Goal: Information Seeking & Learning: Learn about a topic

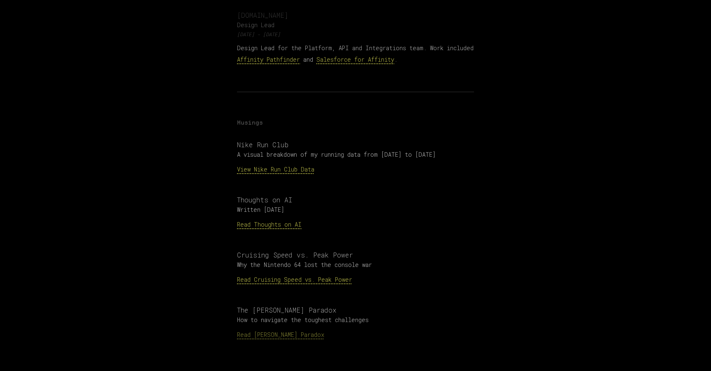
scroll to position [813, 0]
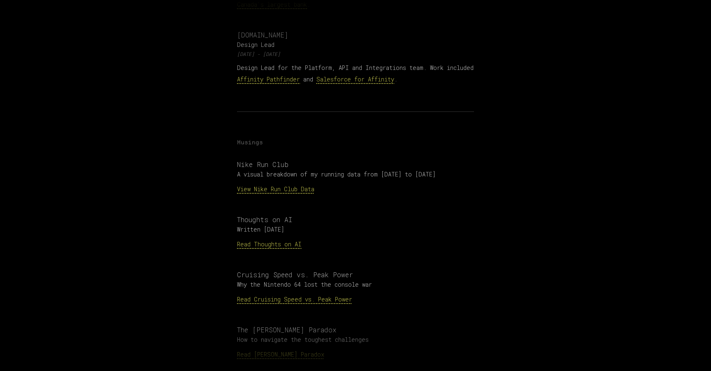
click at [273, 240] on link "Read Thoughts on AI" at bounding box center [269, 244] width 65 height 8
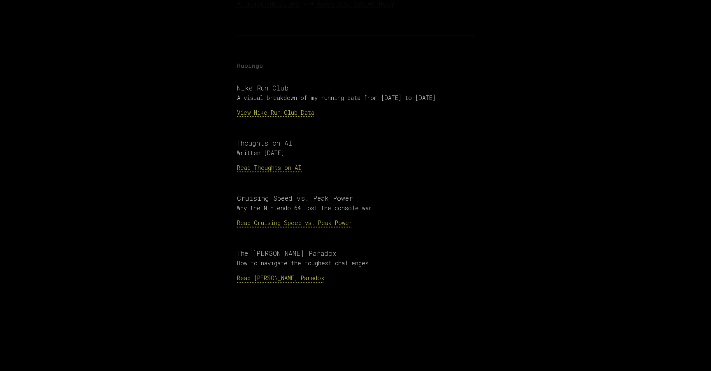
click at [277, 274] on link "Read [PERSON_NAME] Paradox" at bounding box center [280, 278] width 87 height 8
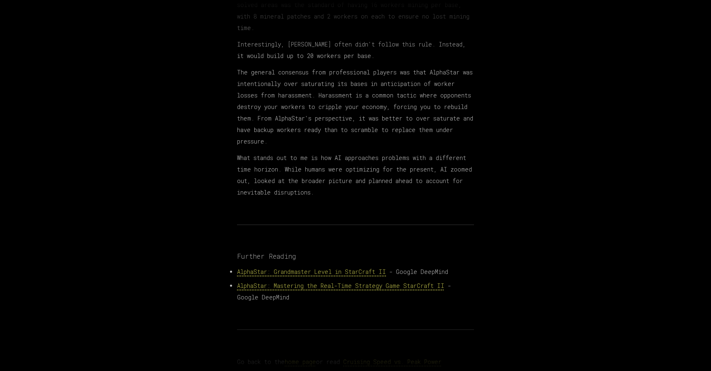
scroll to position [572, 0]
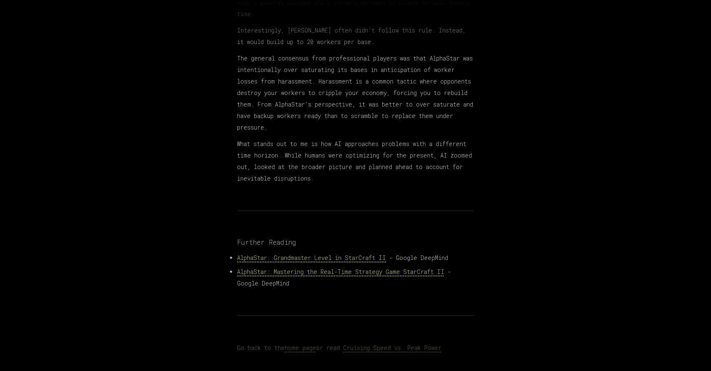
click at [325, 142] on p "What stands out to me is how AI approaches problems with a different time horiz…" at bounding box center [355, 161] width 237 height 46
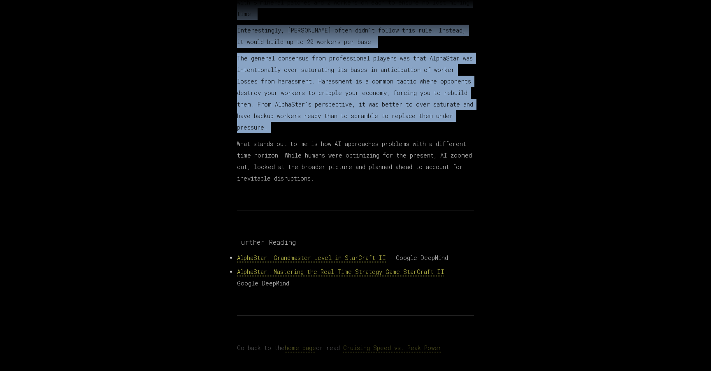
click at [325, 142] on p "What stands out to me is how AI approaches problems with a different time horiz…" at bounding box center [355, 161] width 237 height 46
drag, startPoint x: 325, startPoint y: 142, endPoint x: 358, endPoint y: 174, distance: 45.7
click at [359, 174] on p "What stands out to me is how AI approaches problems with a different time horiz…" at bounding box center [355, 161] width 237 height 46
click at [358, 174] on p "What stands out to me is how AI approaches problems with a different time horiz…" at bounding box center [355, 161] width 237 height 46
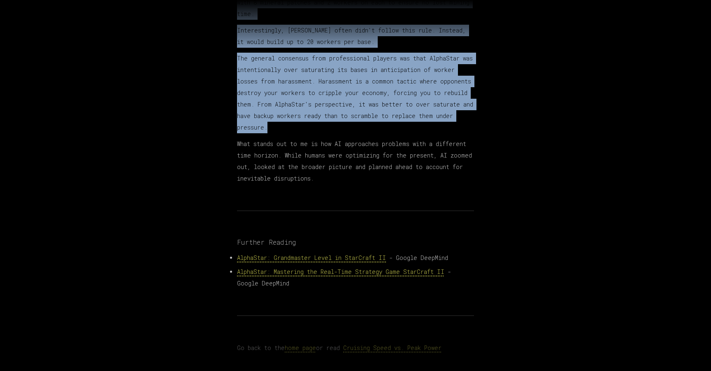
drag, startPoint x: 358, startPoint y: 174, endPoint x: 345, endPoint y: 121, distance: 53.8
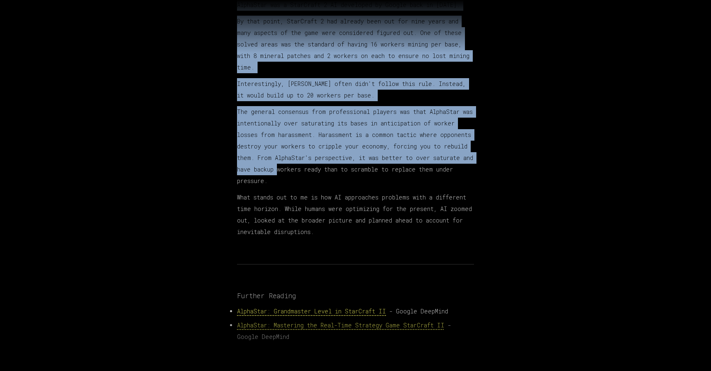
scroll to position [493, 0]
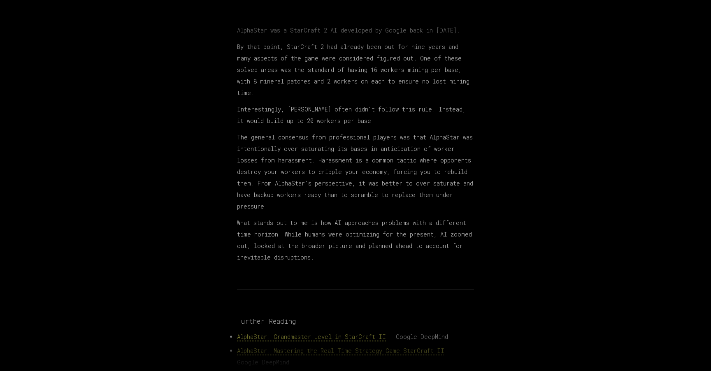
click at [339, 115] on p "Interestingly, [PERSON_NAME] often didn't follow this rule. Instead, it would b…" at bounding box center [355, 115] width 237 height 23
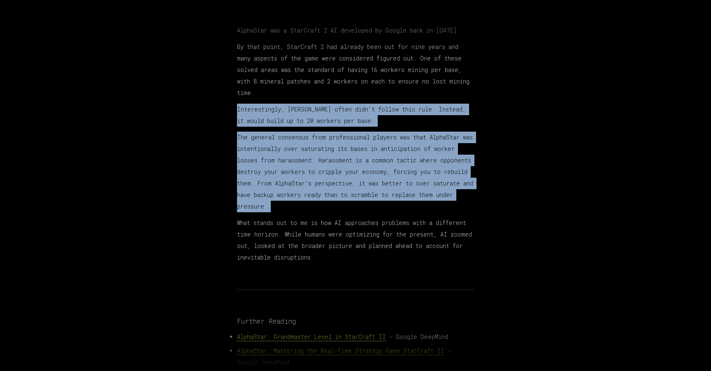
drag, startPoint x: 339, startPoint y: 115, endPoint x: 334, endPoint y: 169, distance: 53.7
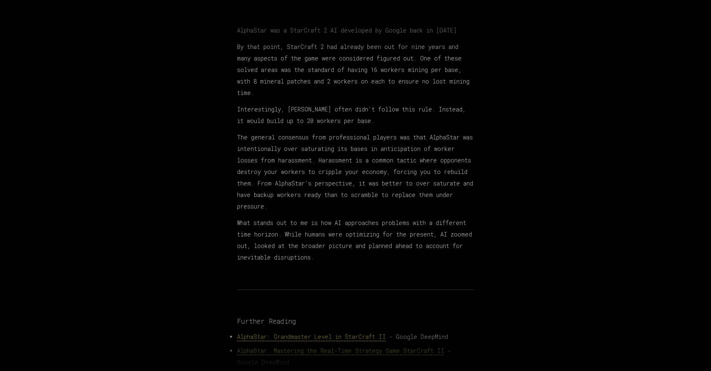
click at [335, 169] on p "The general consensus from professional players was that AlphaStar was intentio…" at bounding box center [355, 172] width 237 height 81
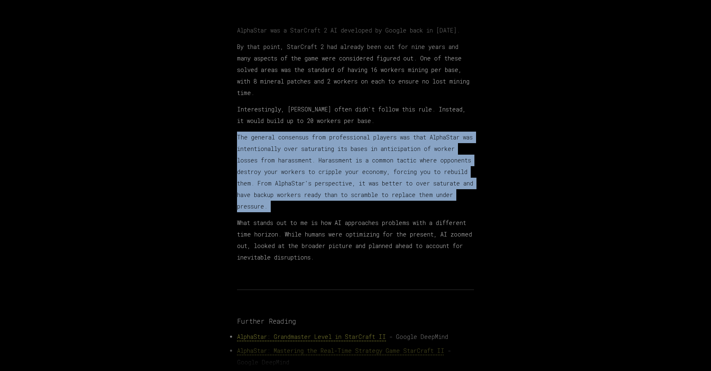
click at [335, 169] on p "The general consensus from professional players was that AlphaStar was intentio…" at bounding box center [355, 172] width 237 height 81
click at [334, 168] on p "The general consensus from professional players was that AlphaStar was intentio…" at bounding box center [355, 172] width 237 height 81
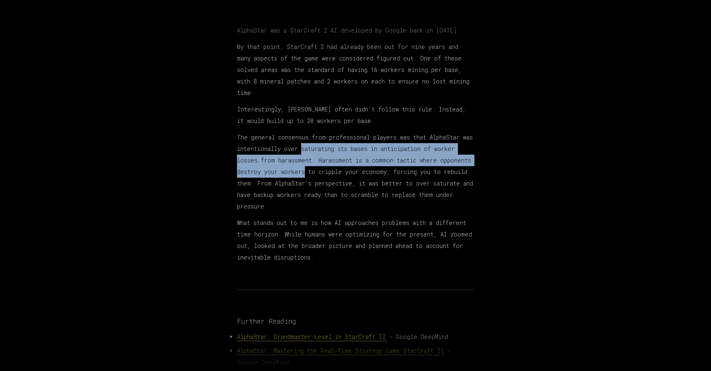
drag, startPoint x: 334, startPoint y: 168, endPoint x: 328, endPoint y: 151, distance: 18.7
click at [328, 151] on p "The general consensus from professional players was that AlphaStar was intentio…" at bounding box center [355, 172] width 237 height 81
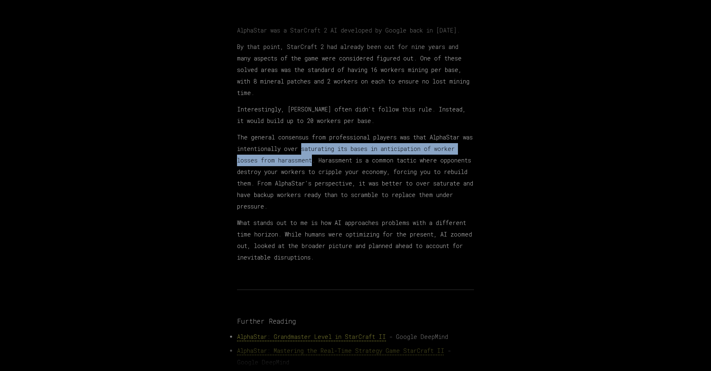
drag, startPoint x: 328, startPoint y: 151, endPoint x: 330, endPoint y: 159, distance: 8.9
click at [331, 160] on p "The general consensus from professional players was that AlphaStar was intentio…" at bounding box center [355, 172] width 237 height 81
click at [330, 159] on p "The general consensus from professional players was that AlphaStar was intentio…" at bounding box center [355, 172] width 237 height 81
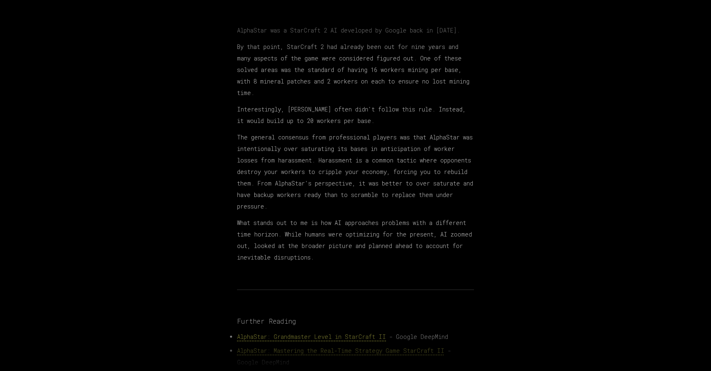
click at [346, 166] on p "The general consensus from professional players was that AlphaStar was intentio…" at bounding box center [355, 172] width 237 height 81
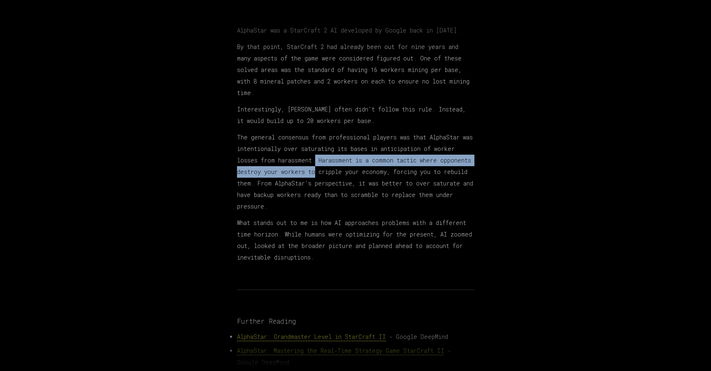
drag, startPoint x: 346, startPoint y: 166, endPoint x: 341, endPoint y: 158, distance: 9.3
click at [341, 158] on p "The general consensus from professional players was that AlphaStar was intentio…" at bounding box center [355, 172] width 237 height 81
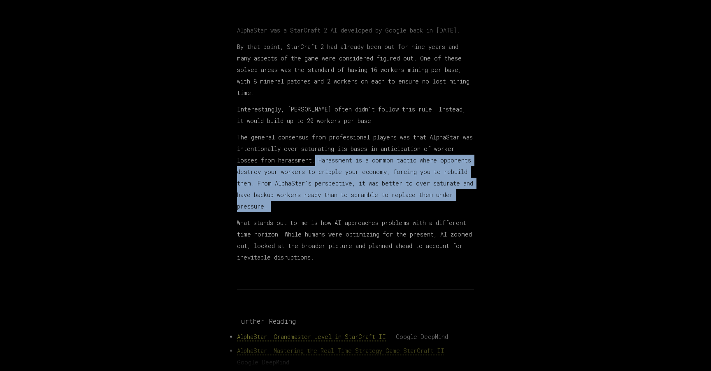
drag, startPoint x: 341, startPoint y: 158, endPoint x: 335, endPoint y: 202, distance: 44.1
click at [335, 202] on p "The general consensus from professional players was that AlphaStar was intentio…" at bounding box center [355, 172] width 237 height 81
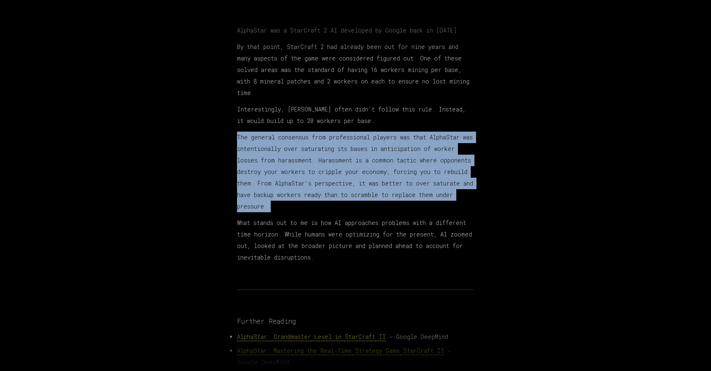
drag, startPoint x: 335, startPoint y: 202, endPoint x: 356, endPoint y: 127, distance: 77.4
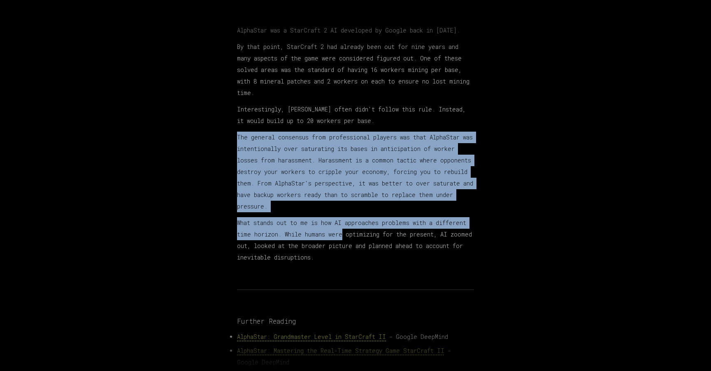
drag, startPoint x: 356, startPoint y: 127, endPoint x: 339, endPoint y: 233, distance: 106.7
click at [339, 233] on p "What stands out to me is how AI approaches problems with a different time horiz…" at bounding box center [355, 240] width 237 height 46
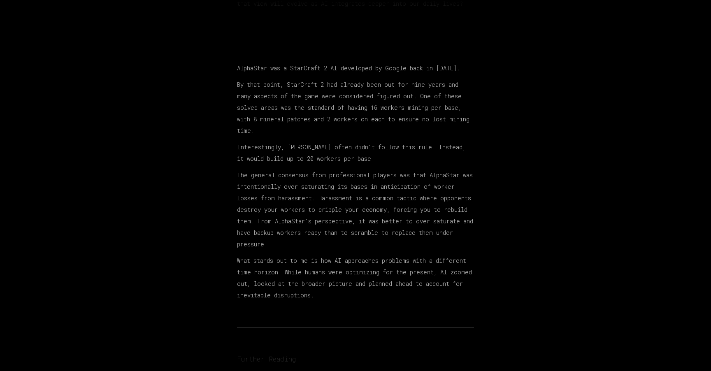
scroll to position [449, 0]
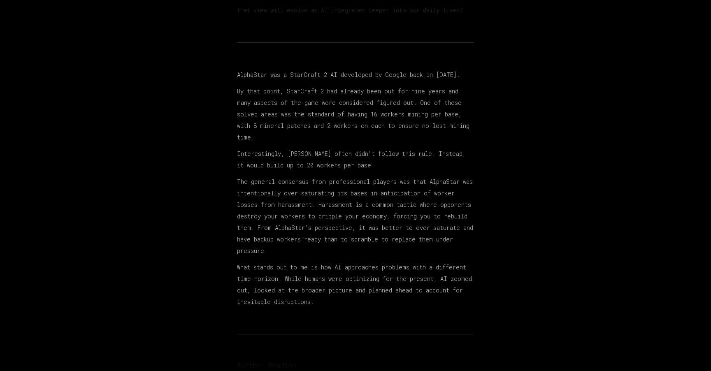
click at [343, 119] on p "By that point, StarCraft 2 had already been out for nine years and many aspects…" at bounding box center [355, 115] width 237 height 58
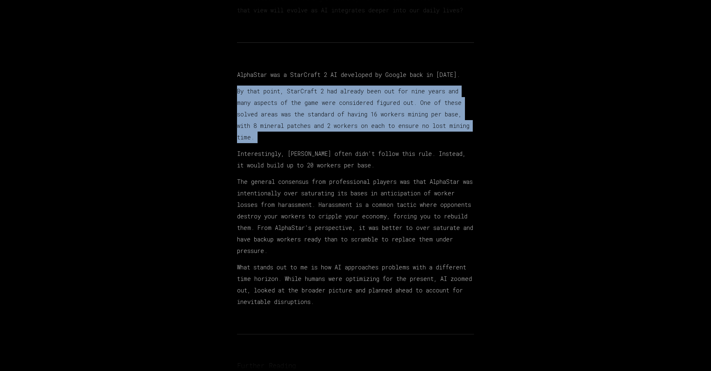
click at [343, 119] on p "By that point, StarCraft 2 had already been out for nine years and many aspects…" at bounding box center [355, 115] width 237 height 58
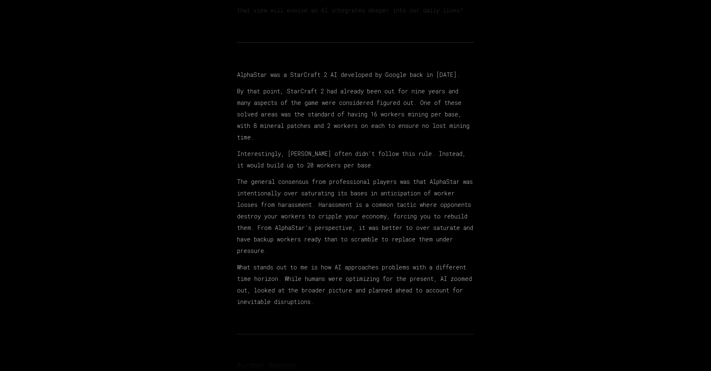
click at [385, 71] on p "AlphaStar was a StarCraft 2 AI developed by Google back in [DATE]." at bounding box center [355, 75] width 237 height 12
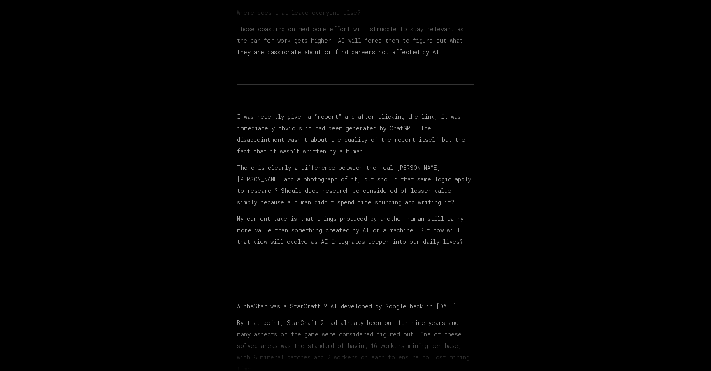
scroll to position [19, 0]
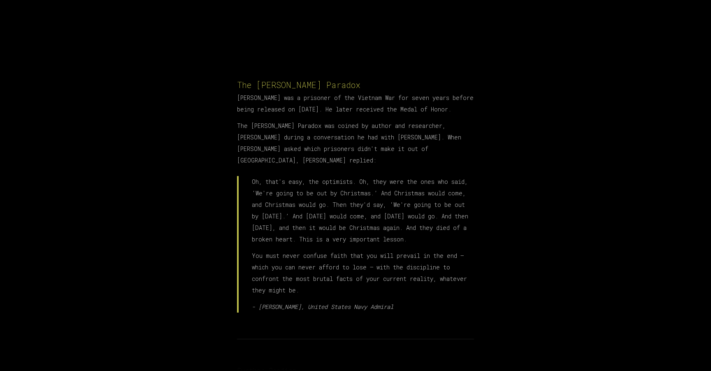
click at [342, 138] on p "The Stockdale Paradox was coined by author and researcher, James C. Collins dur…" at bounding box center [355, 143] width 237 height 46
click at [341, 138] on p "The Stockdale Paradox was coined by author and researcher, James C. Collins dur…" at bounding box center [355, 143] width 237 height 46
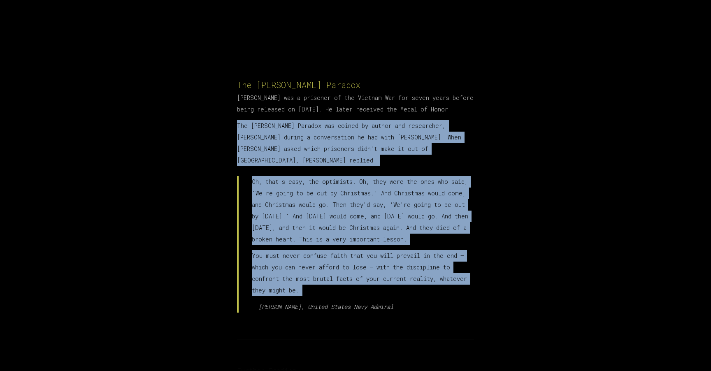
drag, startPoint x: 341, startPoint y: 138, endPoint x: 312, endPoint y: 261, distance: 126.4
click at [312, 261] on section "The Stockdale Paradox James Stockdale was a prisoner of the Vietnam War for sev…" at bounding box center [355, 196] width 237 height 234
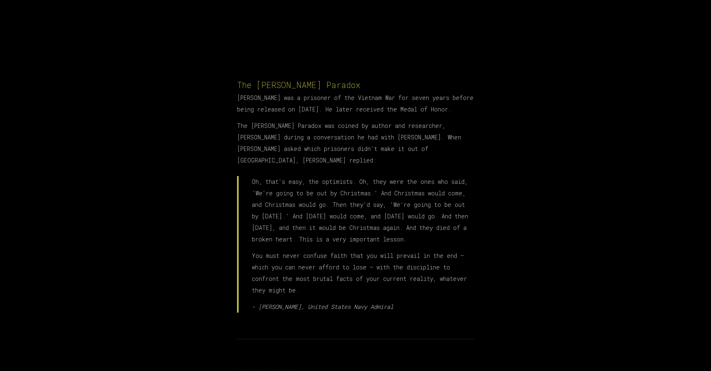
click at [319, 245] on p "Oh, that's easy, the optimists. Oh, they were the ones who said, ‘We're going t…" at bounding box center [363, 210] width 222 height 69
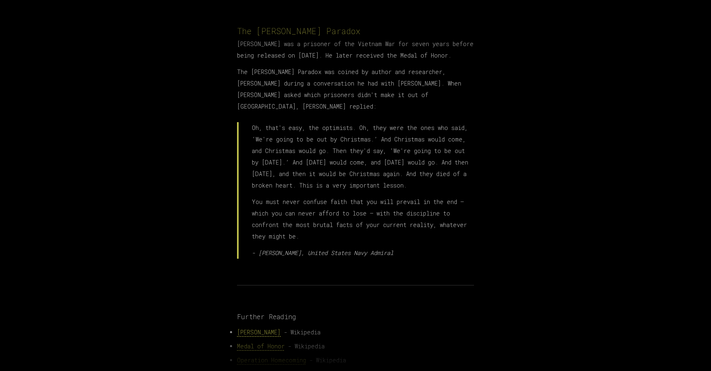
scroll to position [54, 0]
